Goal: Check status: Check status

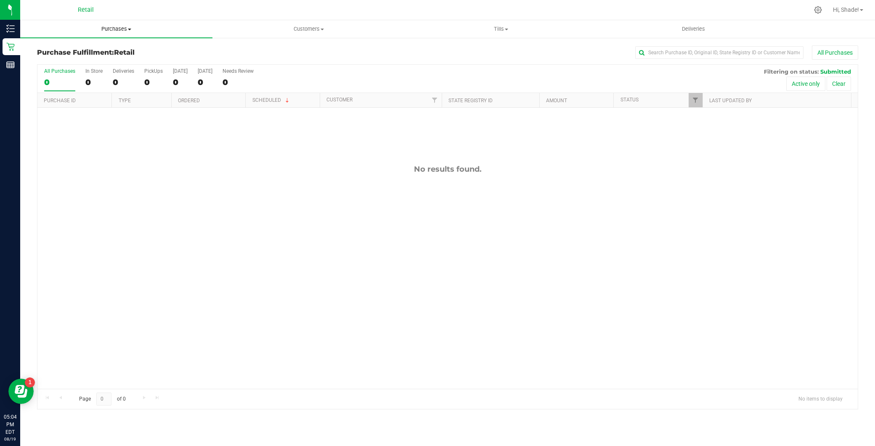
click at [128, 26] on span "Purchases" at bounding box center [116, 29] width 192 height 8
click at [125, 46] on li "Summary of purchases" at bounding box center [116, 51] width 192 height 10
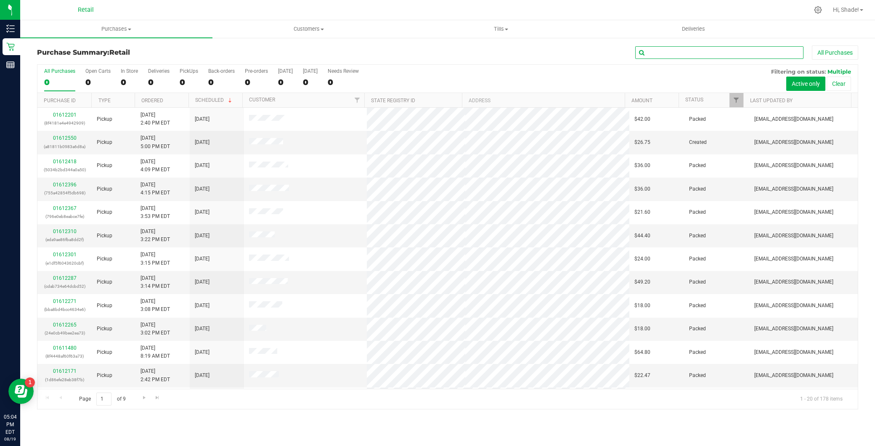
click at [665, 52] on input "text" at bounding box center [719, 52] width 168 height 13
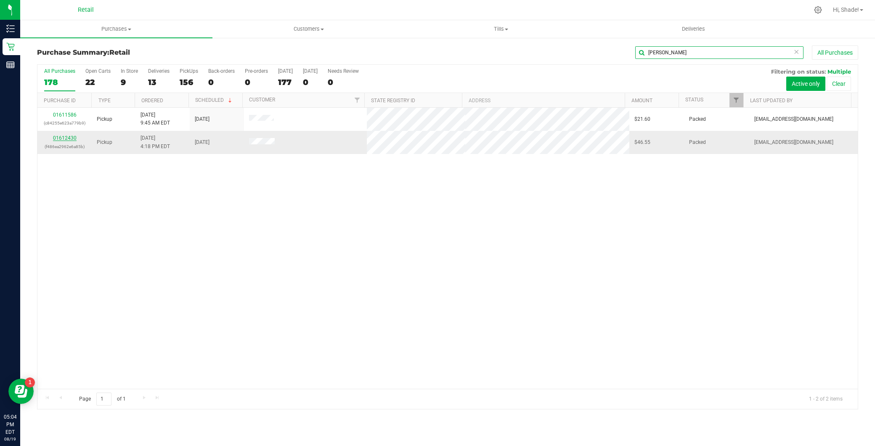
type input "[PERSON_NAME]"
click at [56, 137] on link "01612430" at bounding box center [65, 138] width 24 height 6
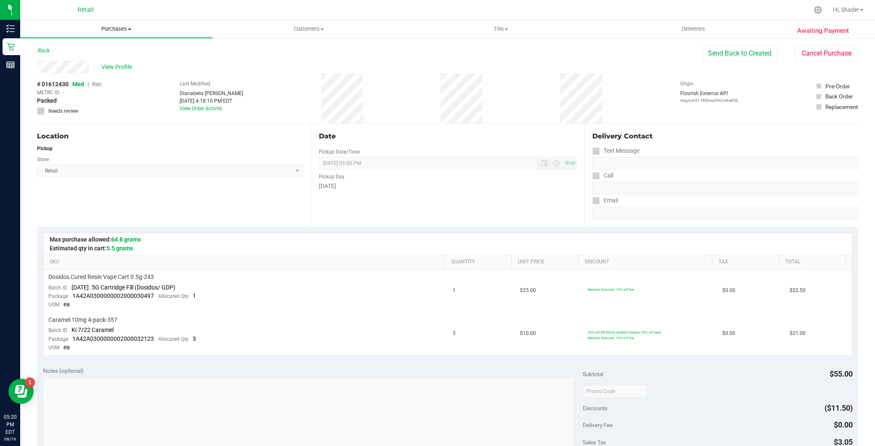
click at [106, 29] on span "Purchases" at bounding box center [116, 29] width 192 height 8
click at [98, 52] on span "Summary of purchases" at bounding box center [63, 50] width 86 height 7
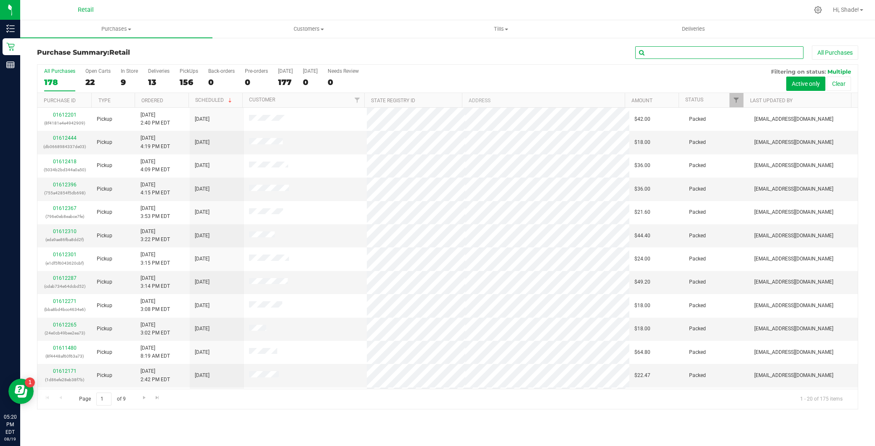
click at [657, 50] on input "text" at bounding box center [719, 52] width 168 height 13
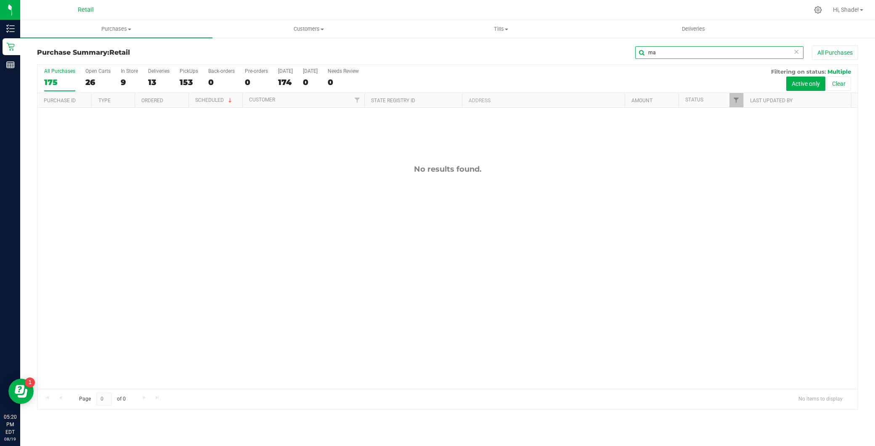
type input "m"
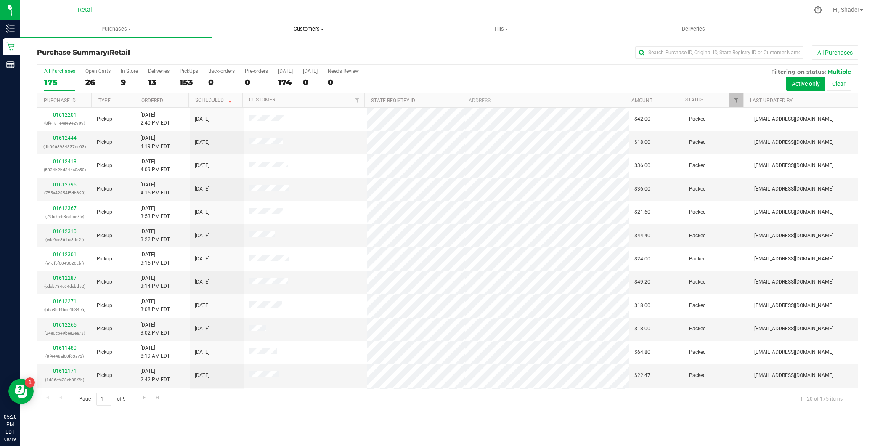
click at [310, 26] on span "Customers" at bounding box center [308, 29] width 191 height 8
click at [264, 52] on span "All customers" at bounding box center [242, 50] width 61 height 7
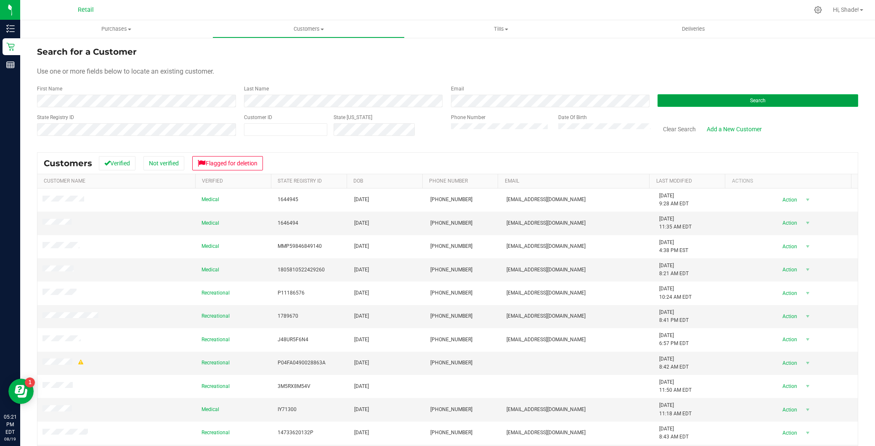
click at [710, 104] on button "Search" at bounding box center [758, 100] width 201 height 13
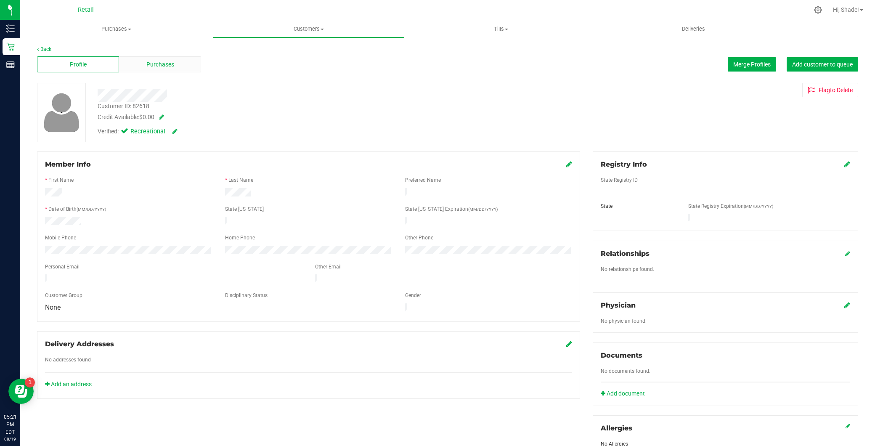
click at [156, 61] on div "Purchases" at bounding box center [160, 64] width 82 height 16
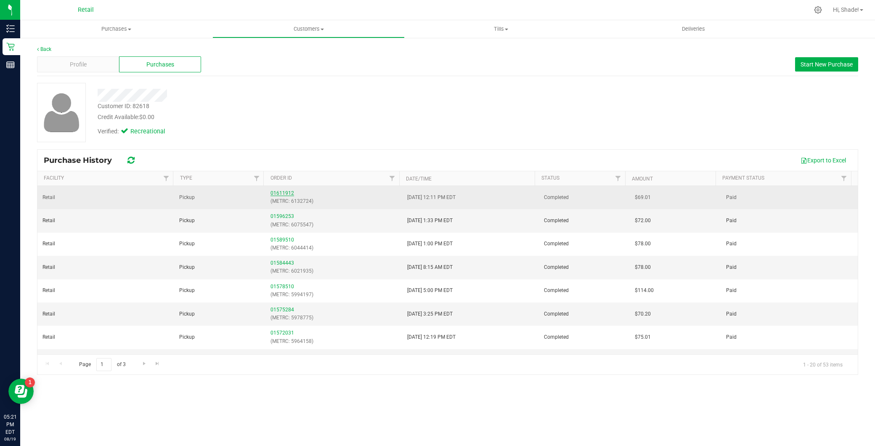
click at [280, 194] on link "01611912" at bounding box center [283, 193] width 24 height 6
